Goal: Obtain resource: Download file/media

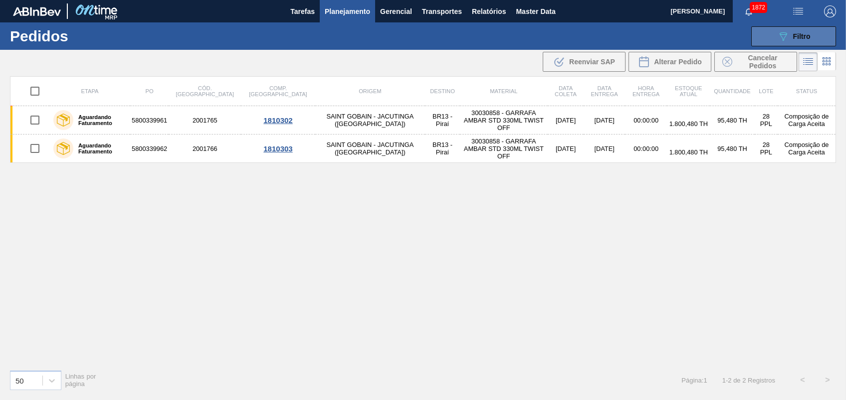
click at [774, 30] on button "089F7B8B-B2A5-4AFE-B5C0-19BA573D28AC Filtro" at bounding box center [793, 36] width 85 height 20
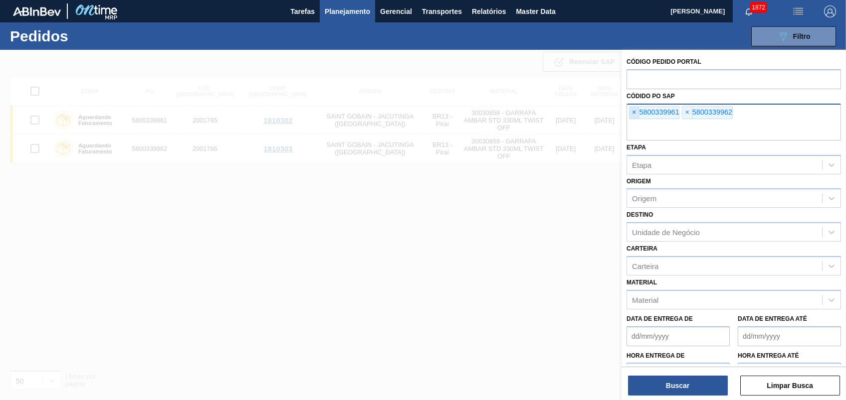
click at [631, 112] on span "×" at bounding box center [633, 113] width 9 height 12
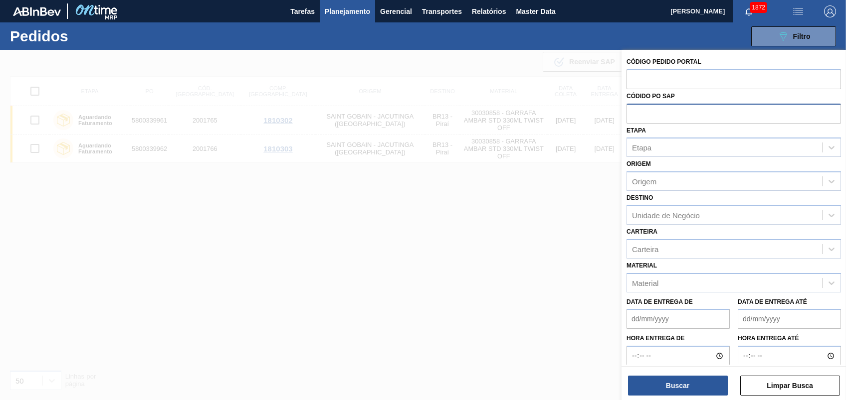
click at [631, 112] on input "text" at bounding box center [733, 113] width 214 height 19
paste input "text"
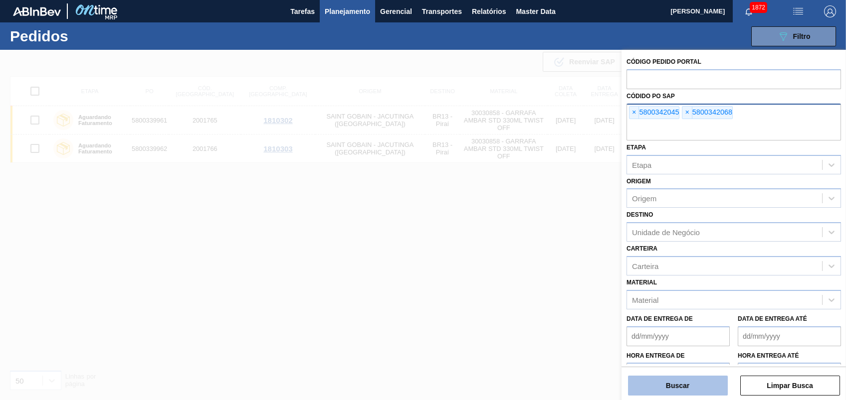
click at [698, 391] on button "Buscar" at bounding box center [678, 386] width 100 height 20
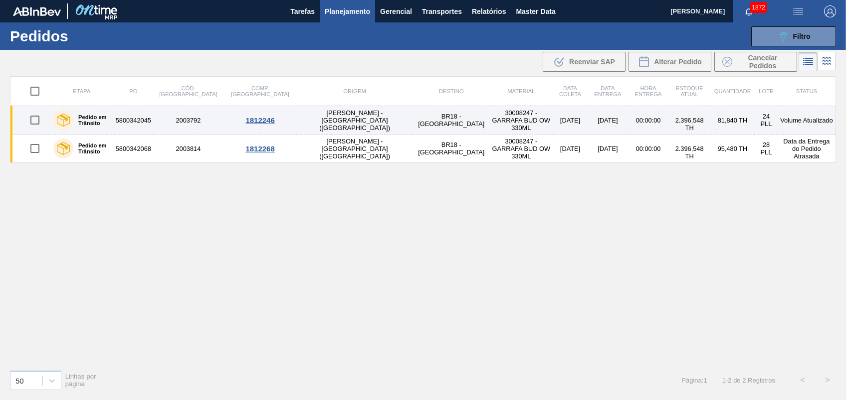
click at [490, 115] on td "30008247 - GARRAFA BUD OW 330ML" at bounding box center [521, 120] width 63 height 28
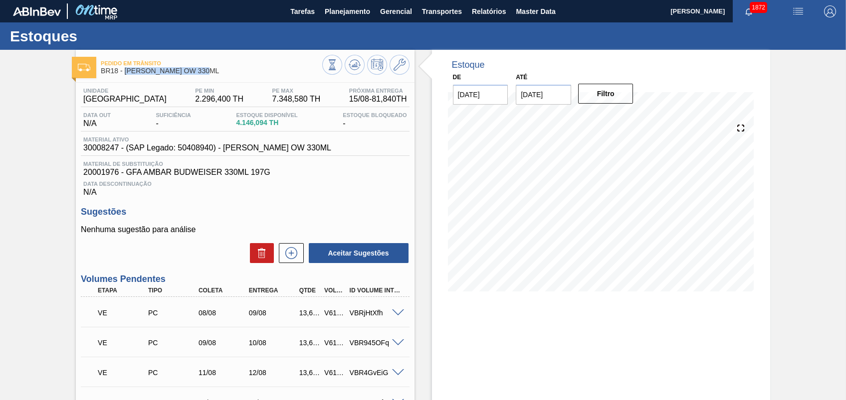
drag, startPoint x: 236, startPoint y: 71, endPoint x: 126, endPoint y: 71, distance: 109.7
click at [126, 71] on span "BR18 - [PERSON_NAME] OW 330ML" at bounding box center [211, 70] width 221 height 7
copy span "GARRAFA BUD OW 330ML"
click at [490, 16] on span "Relatórios" at bounding box center [489, 11] width 34 height 12
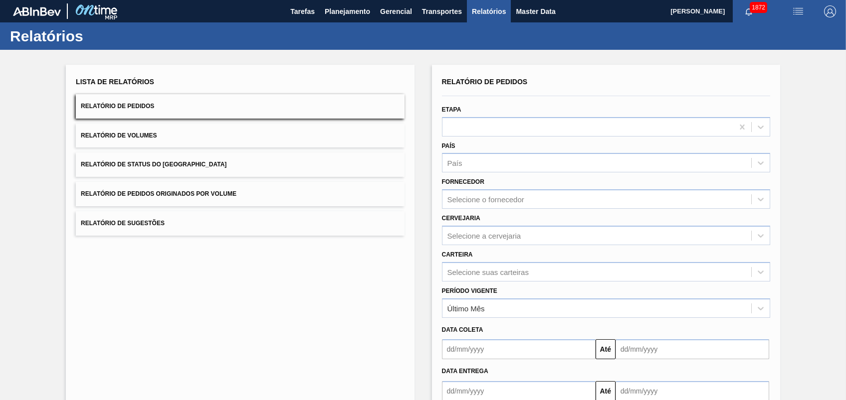
click at [171, 165] on span "Relatório de Status do [GEOGRAPHIC_DATA]" at bounding box center [154, 164] width 146 height 7
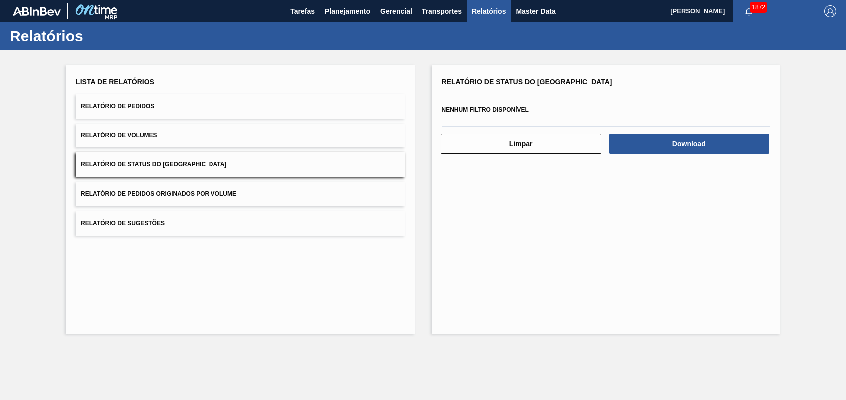
drag, startPoint x: 182, startPoint y: 184, endPoint x: 188, endPoint y: 185, distance: 6.1
click at [182, 185] on button "Relatório de Pedidos Originados por Volume" at bounding box center [240, 194] width 328 height 24
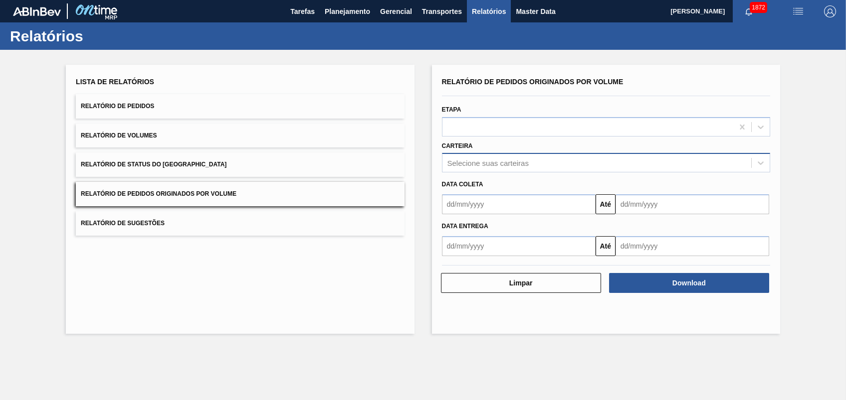
click at [513, 168] on div "Selecione suas carteiras" at bounding box center [596, 163] width 309 height 14
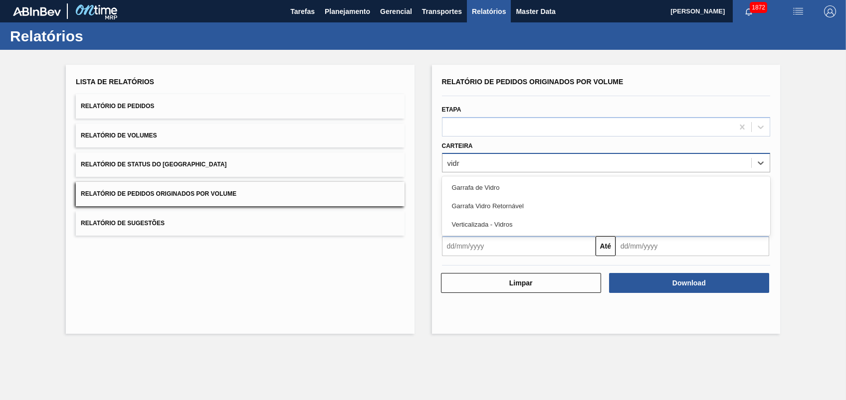
type input "vidro"
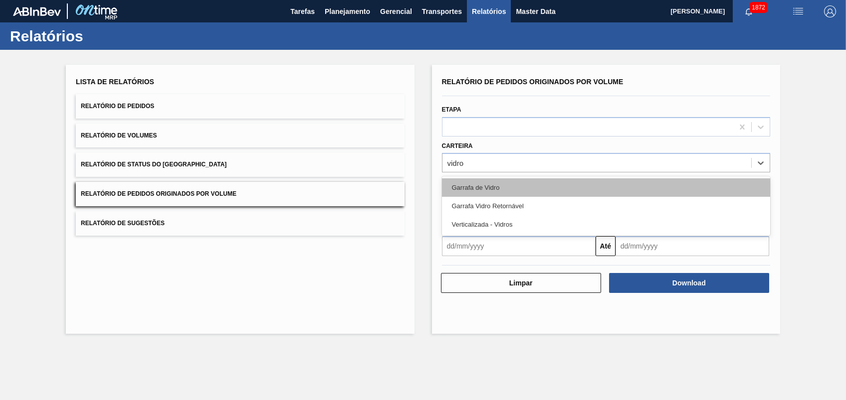
click at [499, 184] on div "Garrafa de Vidro" at bounding box center [606, 188] width 328 height 18
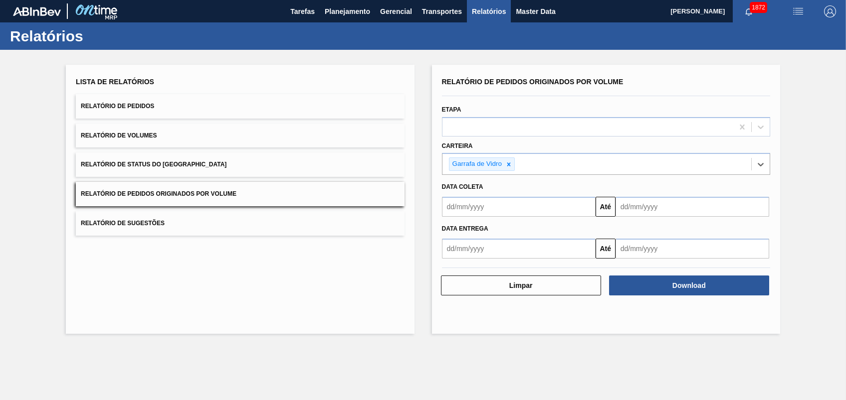
click at [498, 208] on input "text" at bounding box center [519, 207] width 154 height 20
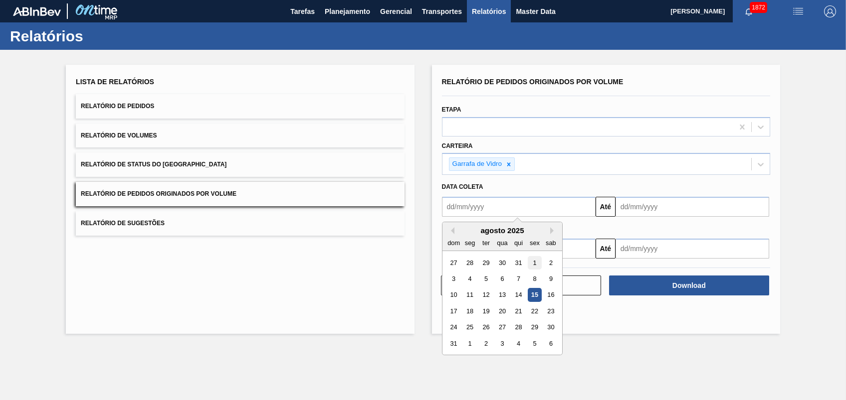
click at [539, 262] on div "1" at bounding box center [534, 262] width 13 height 13
type input "[DATE]"
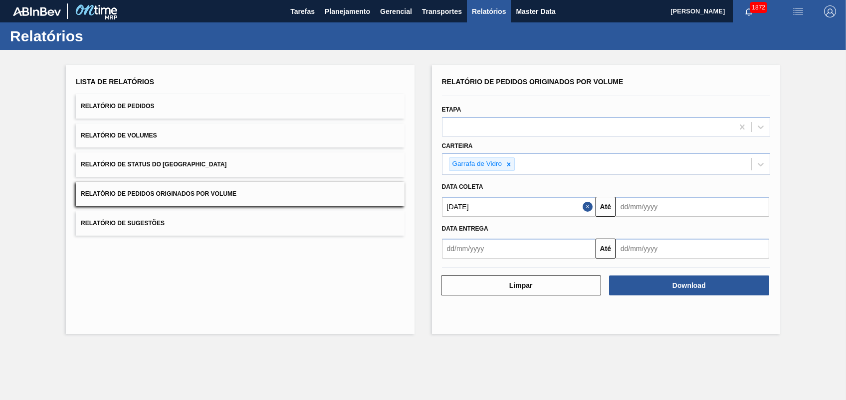
click at [649, 214] on input "text" at bounding box center [692, 207] width 154 height 20
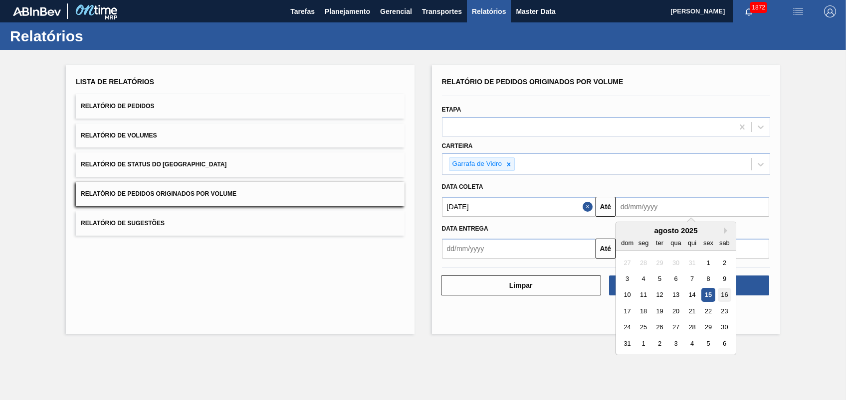
click at [723, 293] on div "16" at bounding box center [724, 295] width 13 height 13
type input "[DATE]"
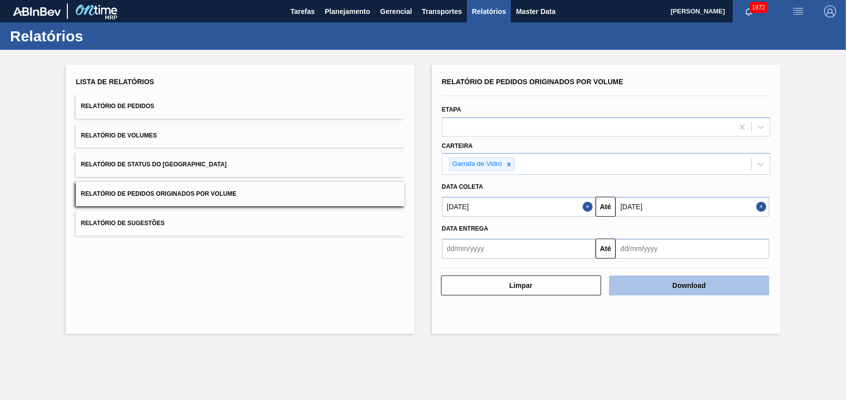
click at [674, 284] on button "Download" at bounding box center [689, 286] width 160 height 20
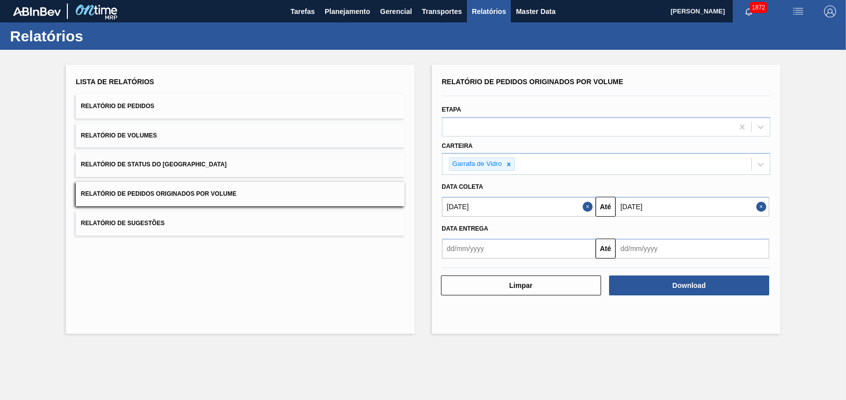
click at [331, 294] on div "Lista de Relatórios Relatório de Pedidos Relatório de Volumes Relatório de Stat…" at bounding box center [240, 199] width 348 height 269
